Goal: Task Accomplishment & Management: Use online tool/utility

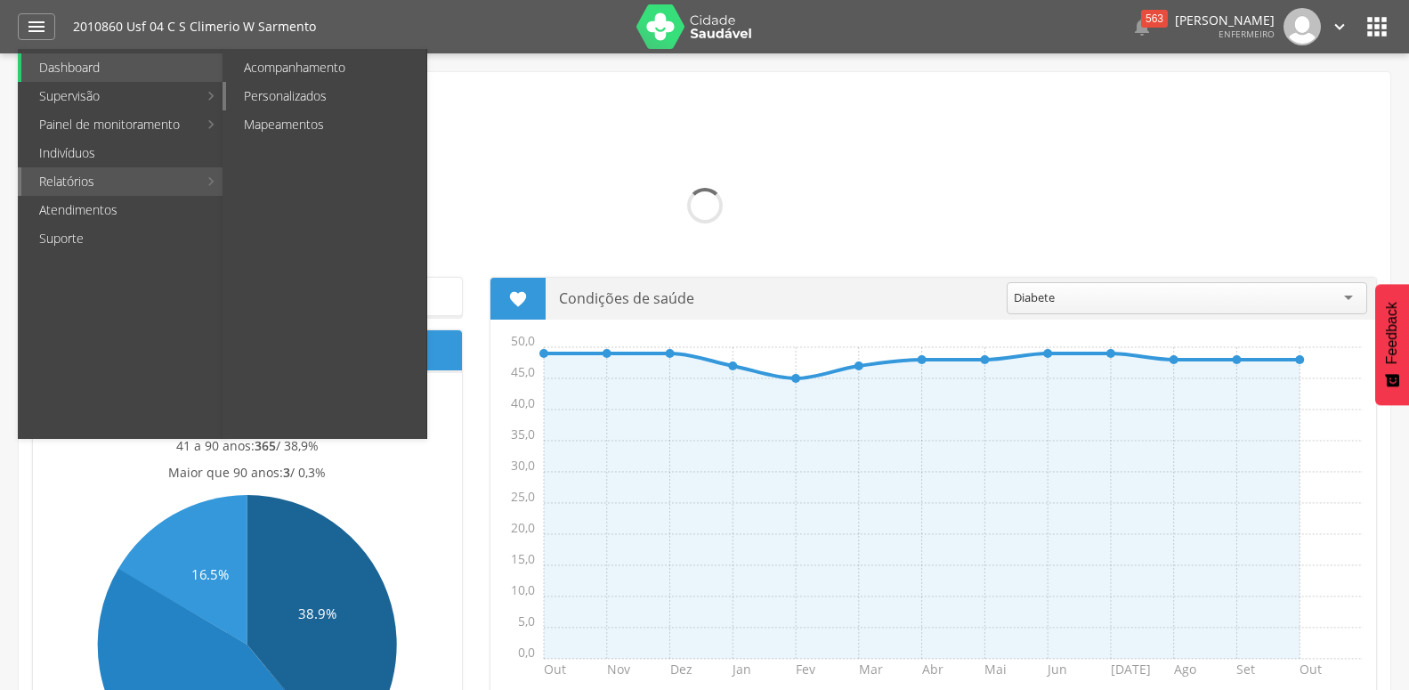
click at [299, 91] on link "Personalizados" at bounding box center [326, 96] width 200 height 28
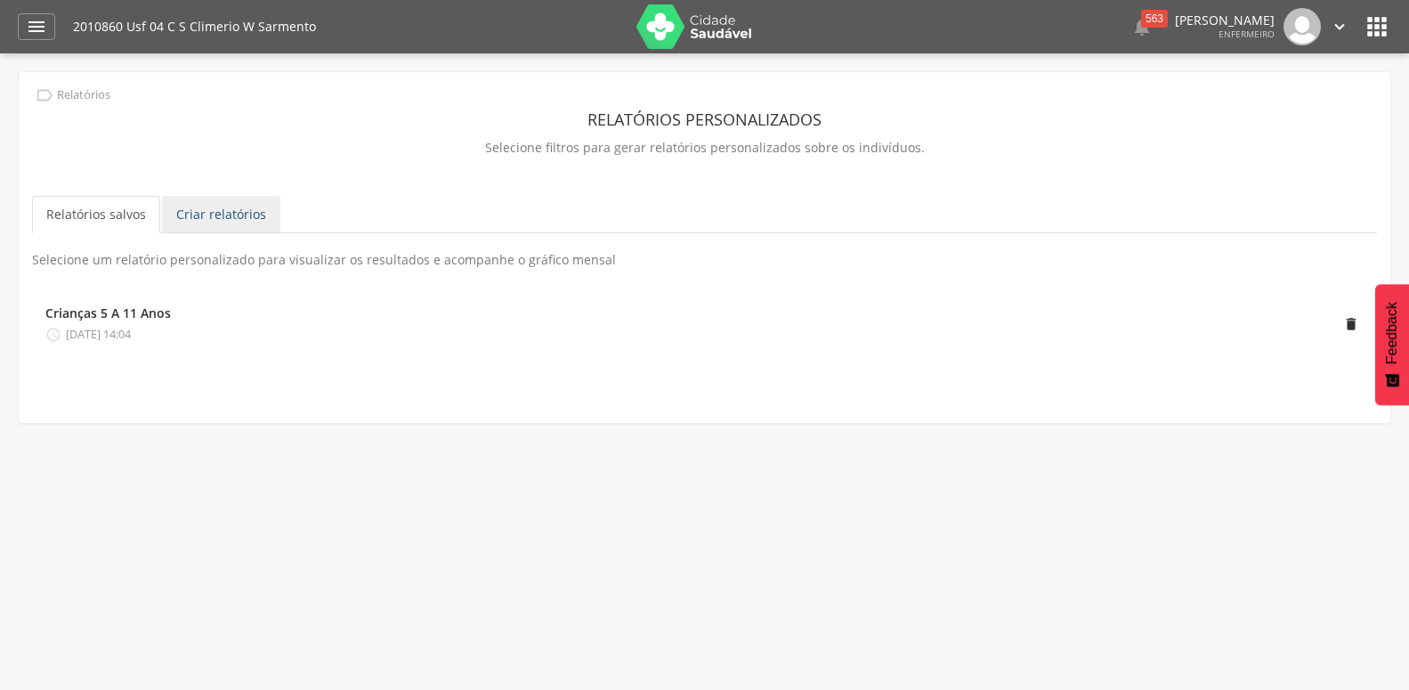
click at [257, 222] on link "Criar relatórios" at bounding box center [221, 214] width 118 height 37
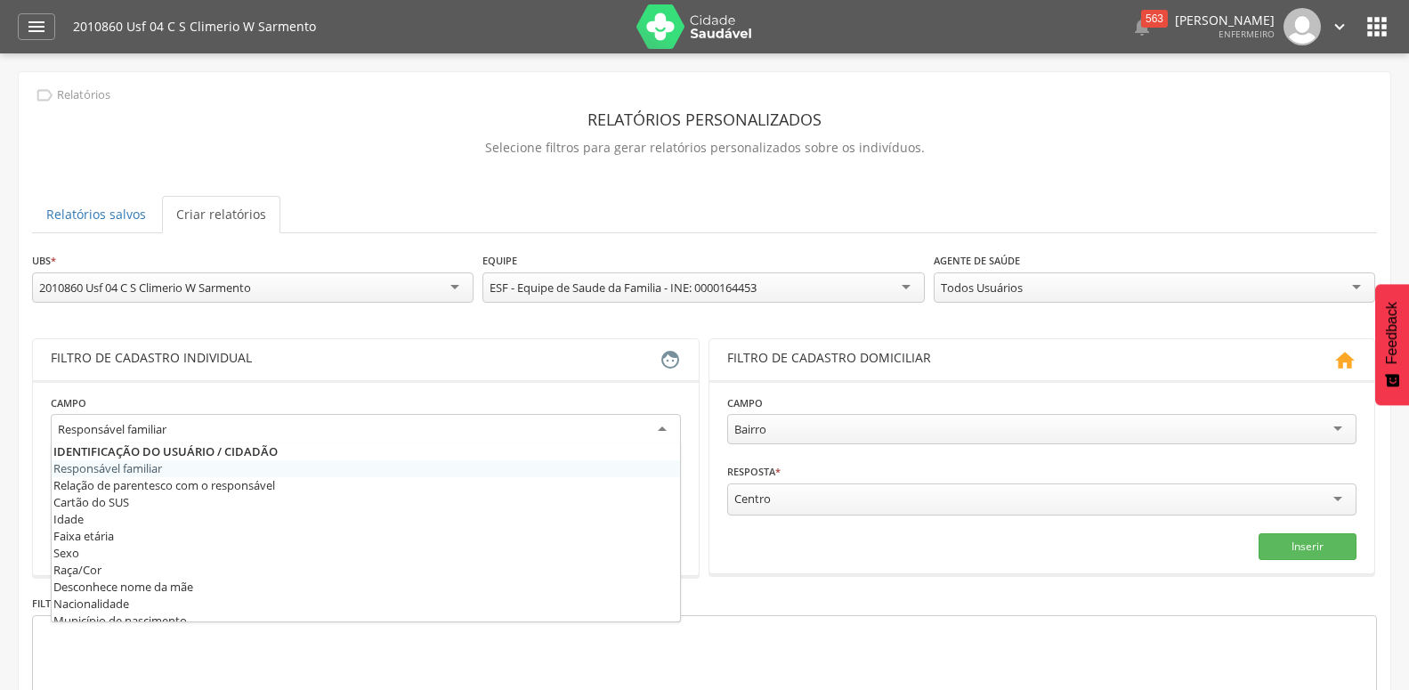
click at [257, 424] on div "Responsável familiar" at bounding box center [366, 430] width 630 height 32
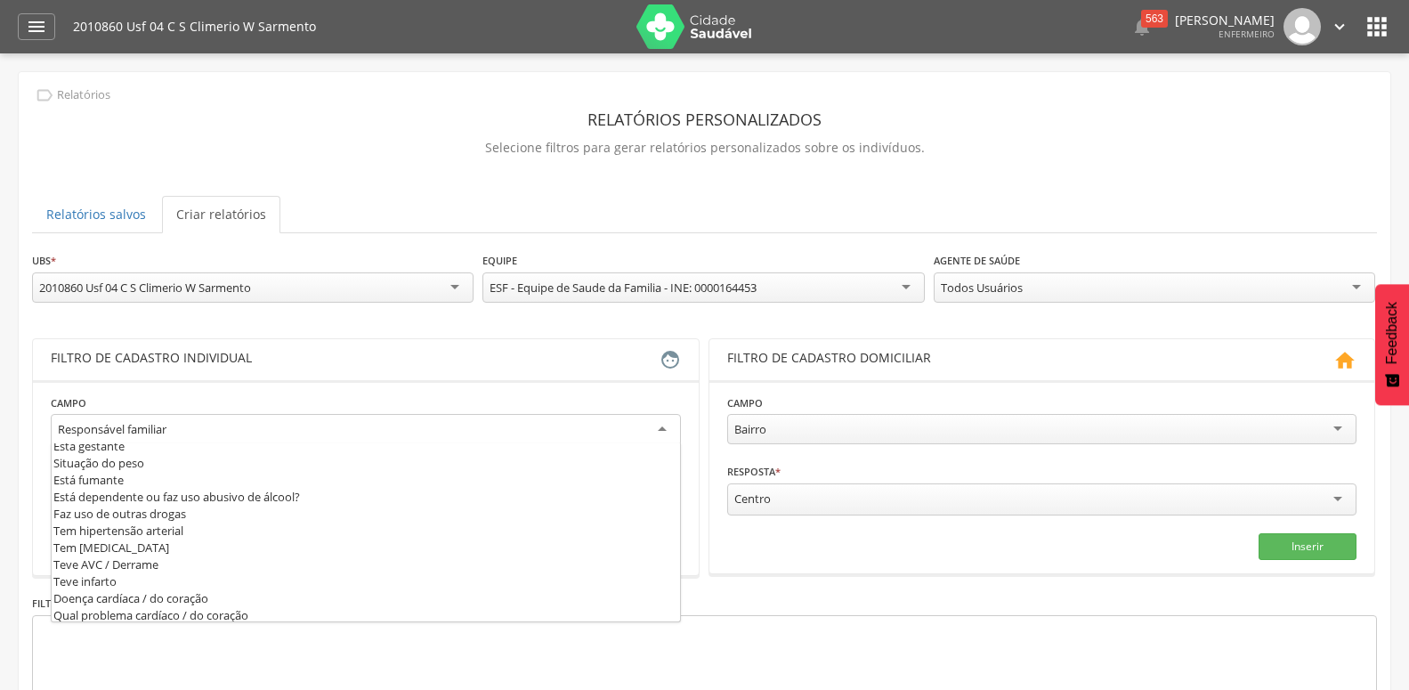
scroll to position [577, 0]
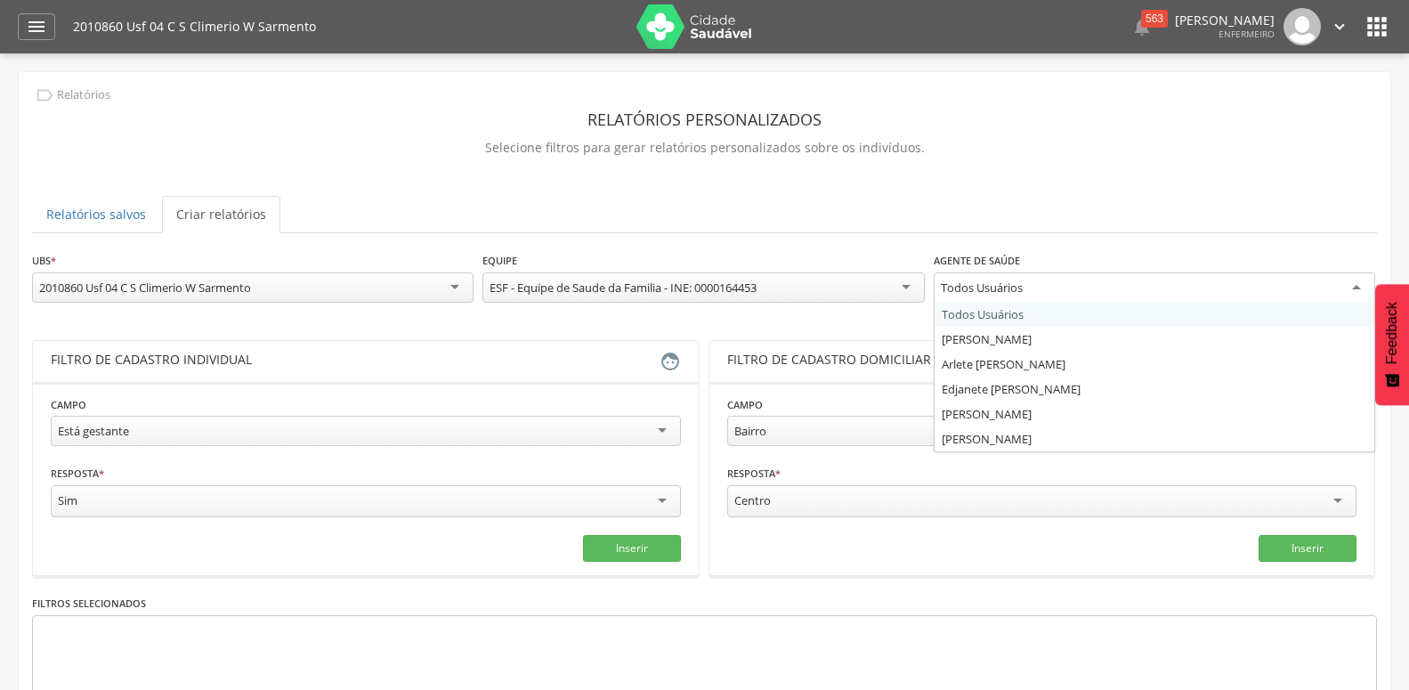
click at [1087, 292] on div "Todos Usuários" at bounding box center [1154, 288] width 441 height 32
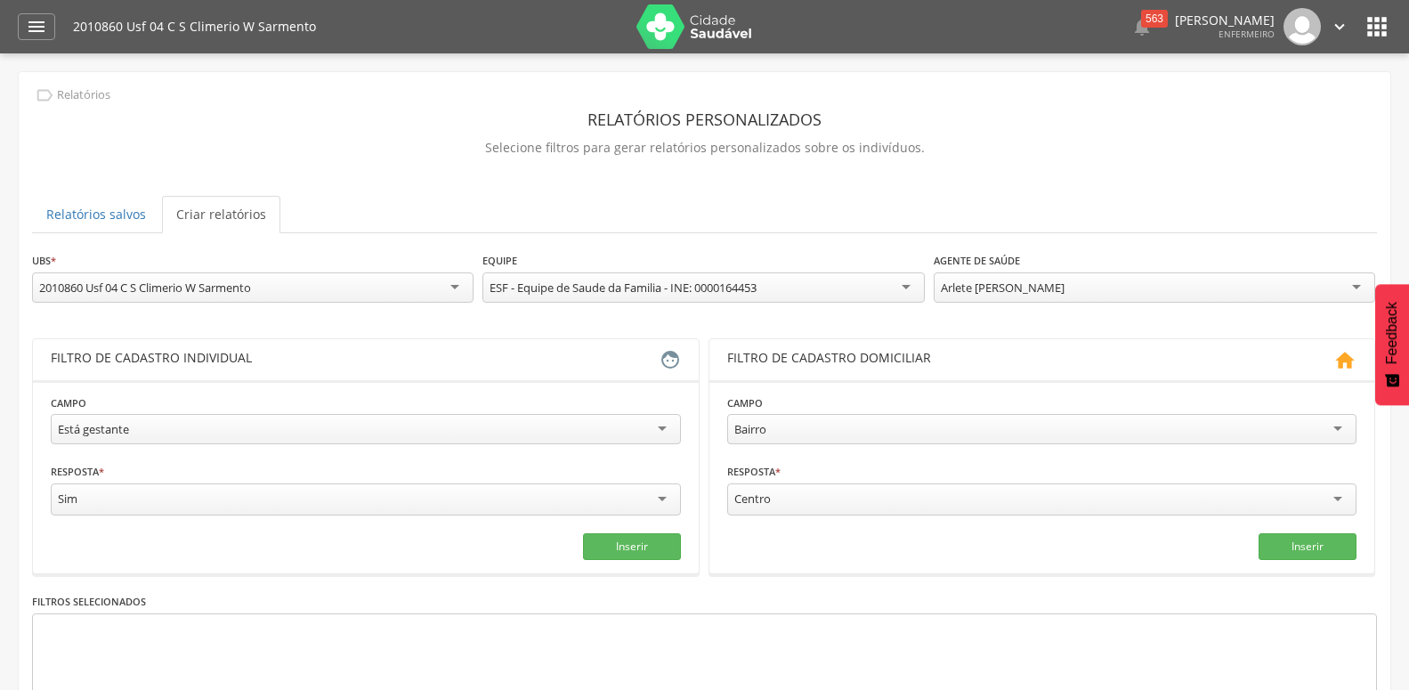
click at [959, 366] on div "**********" at bounding box center [704, 520] width 1345 height 539
click at [667, 546] on button "Inserir" at bounding box center [632, 546] width 98 height 27
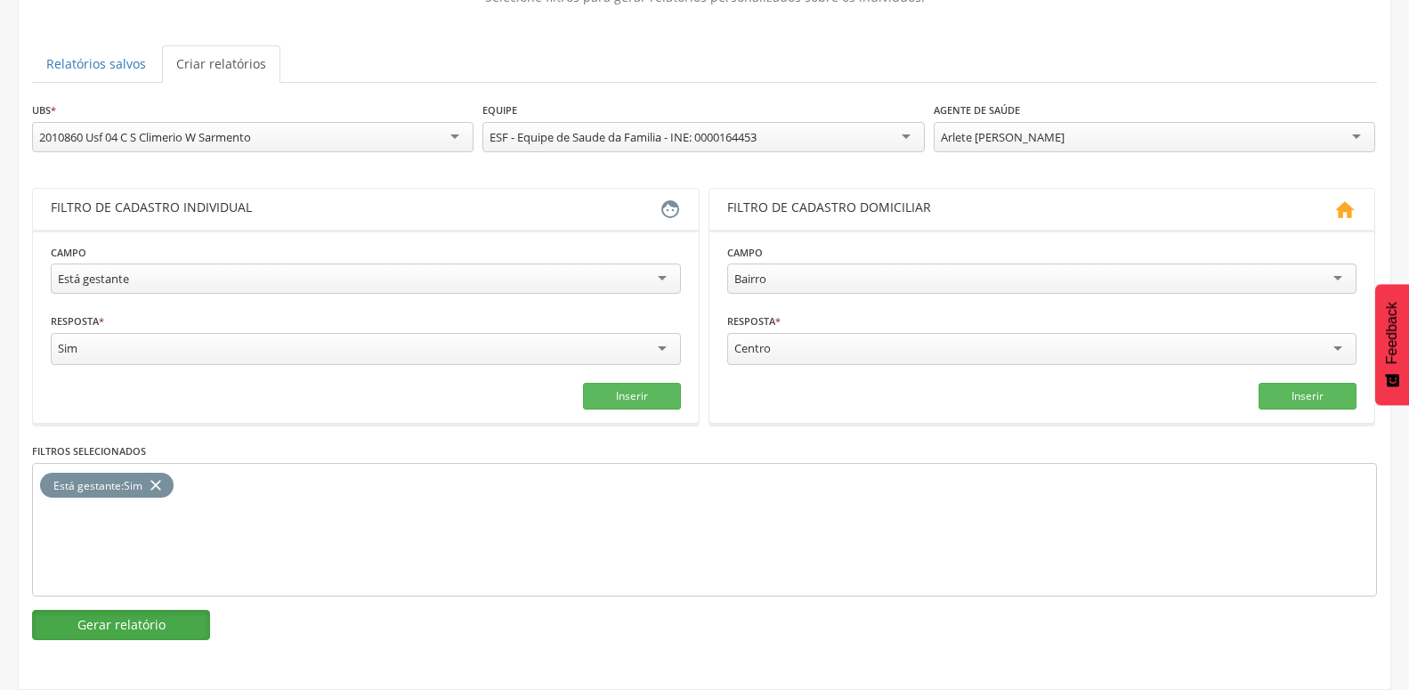
click at [82, 610] on button "Gerar relatório" at bounding box center [121, 625] width 178 height 30
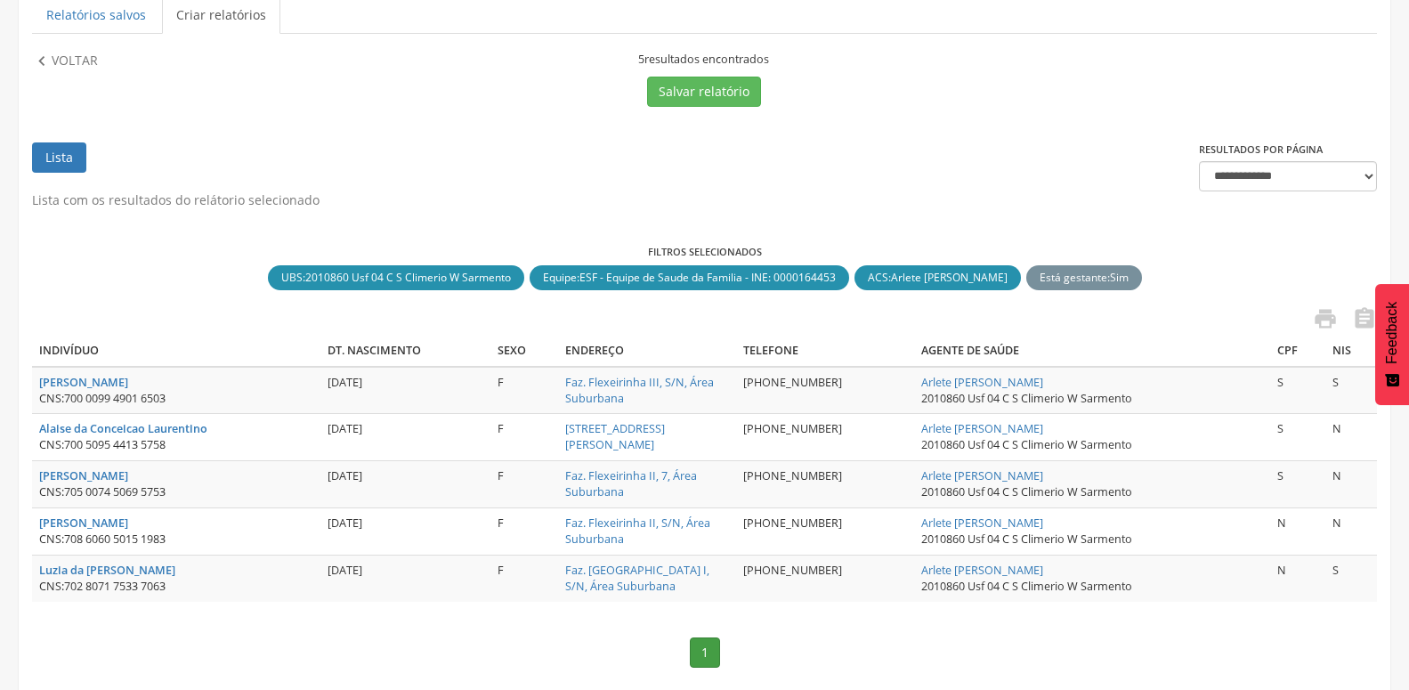
scroll to position [263, 0]
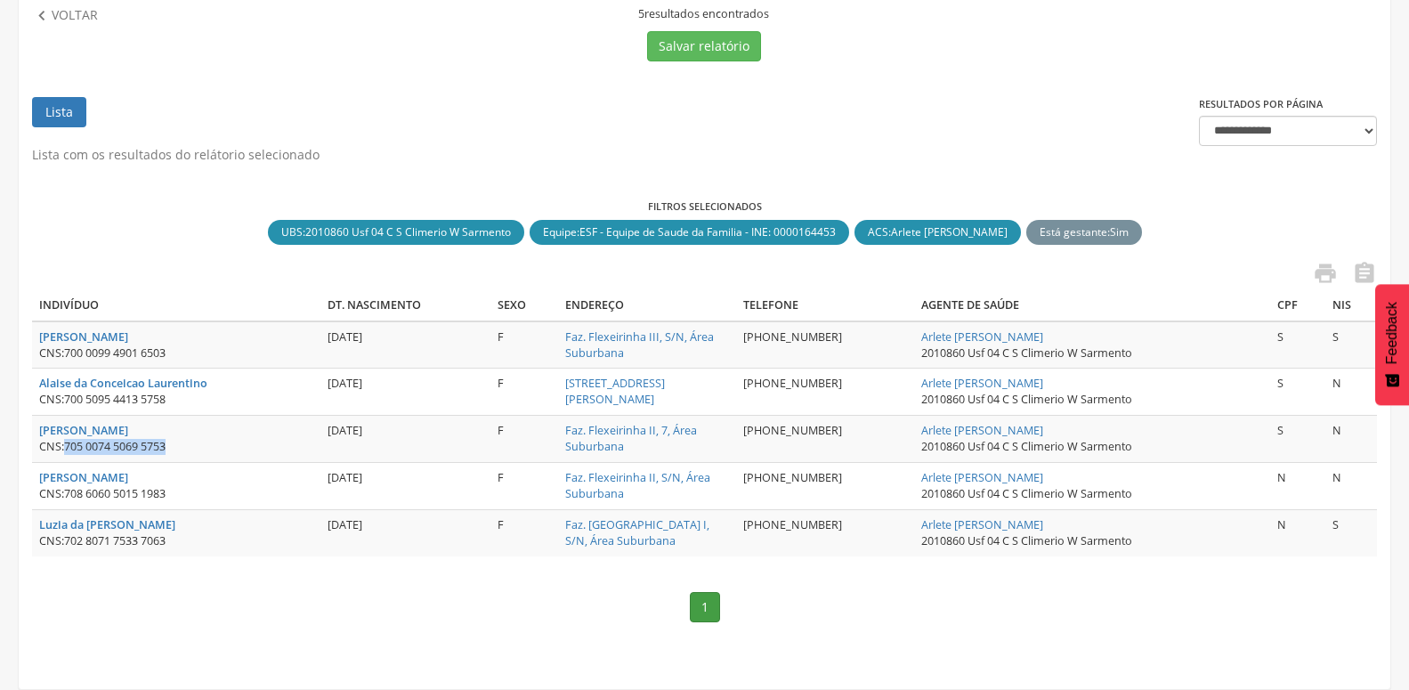
drag, startPoint x: 68, startPoint y: 434, endPoint x: 212, endPoint y: 434, distance: 144.2
click at [212, 439] on div "CNS: 705 0074 5069 5753" at bounding box center [176, 447] width 274 height 16
copy span "705 0074 5069 5753"
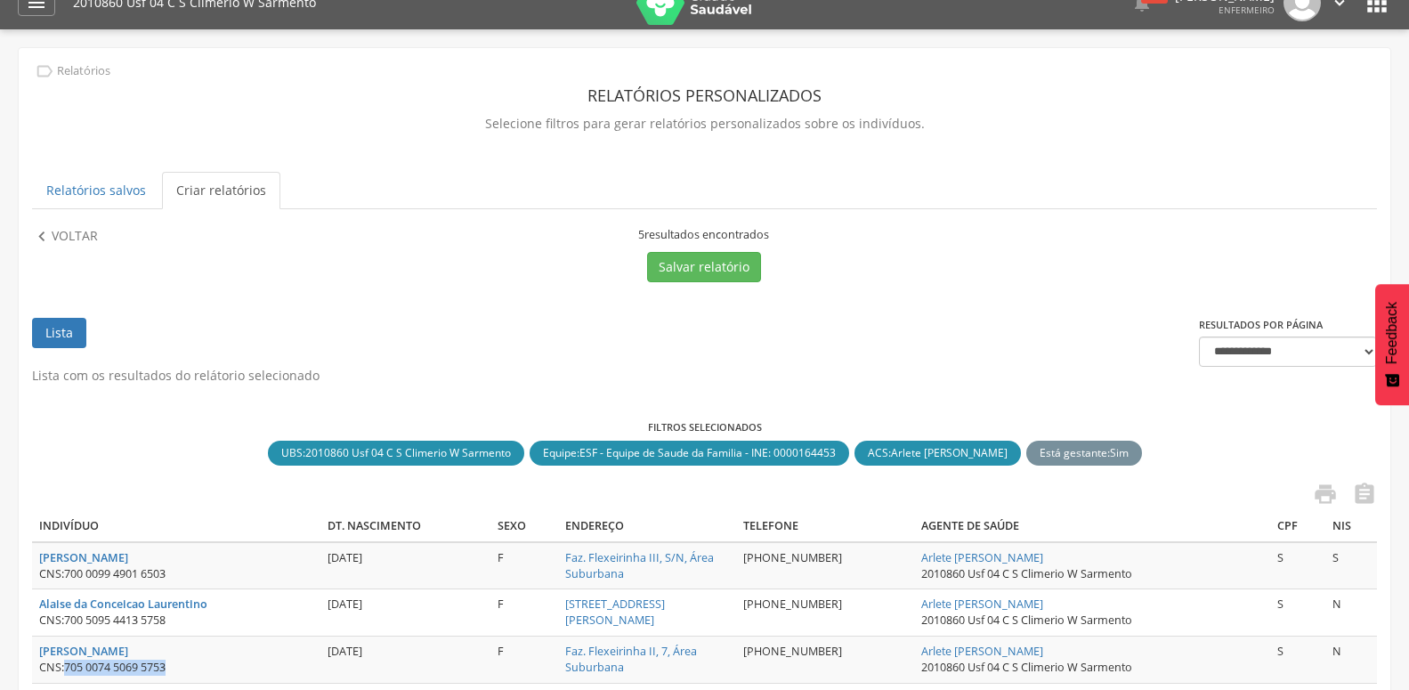
scroll to position [0, 0]
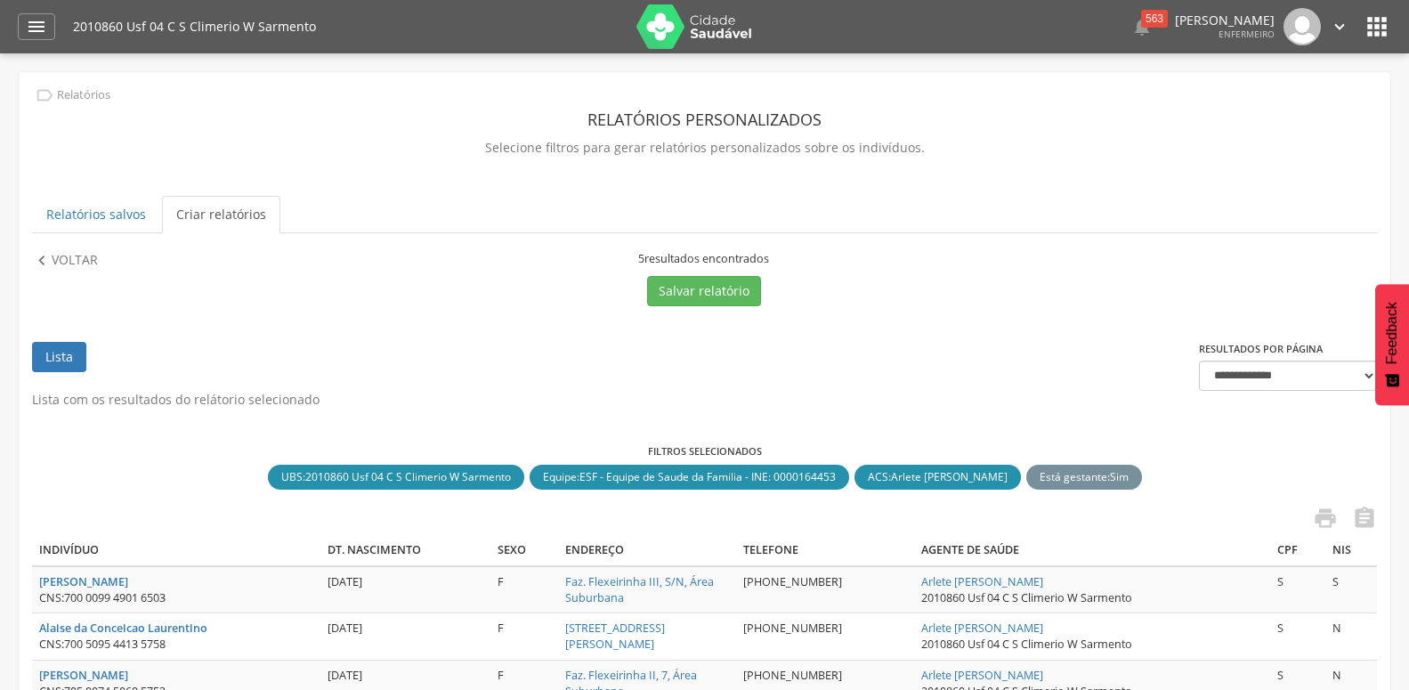
click at [1375, 24] on icon "" at bounding box center [1376, 26] width 28 height 28
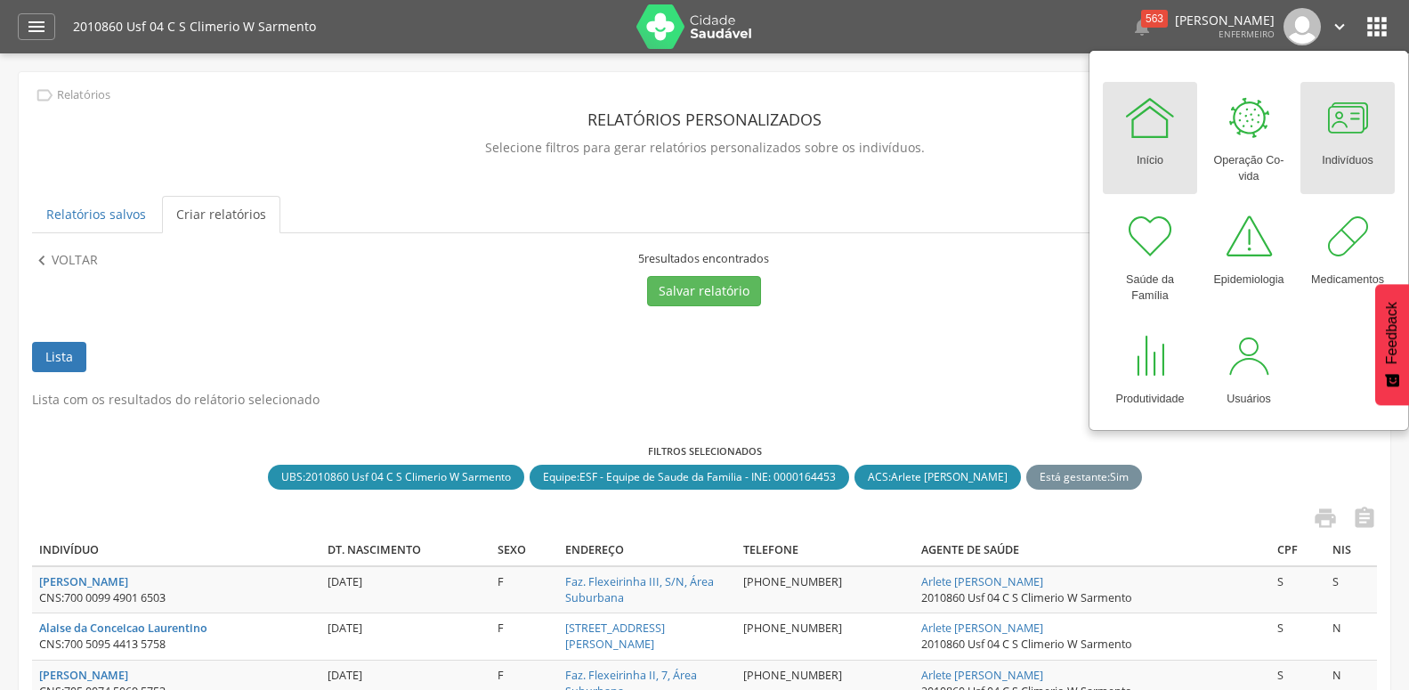
click at [1358, 122] on div at bounding box center [1347, 117] width 53 height 53
